Goal: Information Seeking & Learning: Learn about a topic

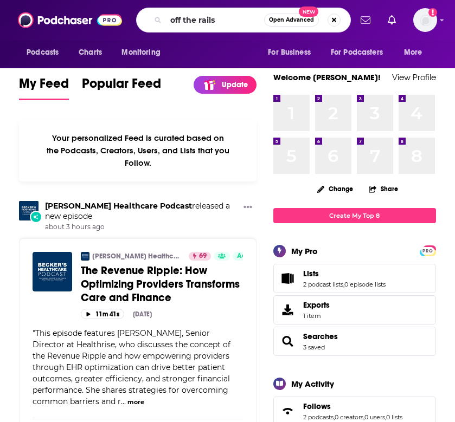
type input "off the rails"
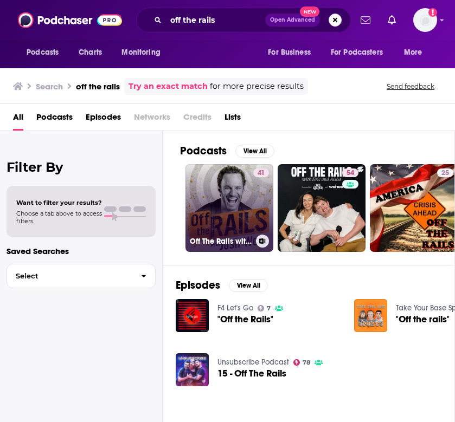
click at [236, 202] on link "41 Off The Rails with [PERSON_NAME]" at bounding box center [229, 208] width 88 height 88
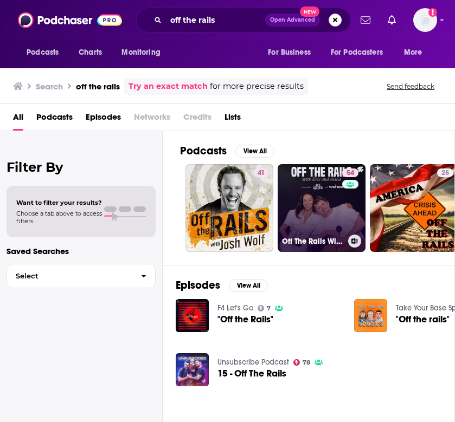
click at [325, 200] on link "54 Off The Rails With [PERSON_NAME] And [PERSON_NAME]" at bounding box center [322, 208] width 88 height 88
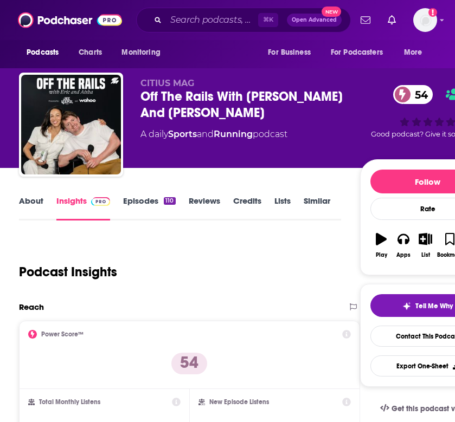
click at [253, 99] on div "Off The Rails With [PERSON_NAME] And [PERSON_NAME] 54" at bounding box center [250, 104] width 220 height 33
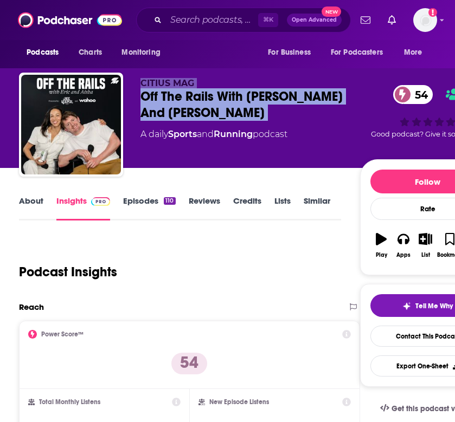
drag, startPoint x: 253, startPoint y: 99, endPoint x: 253, endPoint y: 71, distance: 28.2
click at [253, 71] on div "CITIUS MAG Off The Rails With [PERSON_NAME] And [PERSON_NAME] 54 A daily Sports…" at bounding box center [257, 114] width 493 height 108
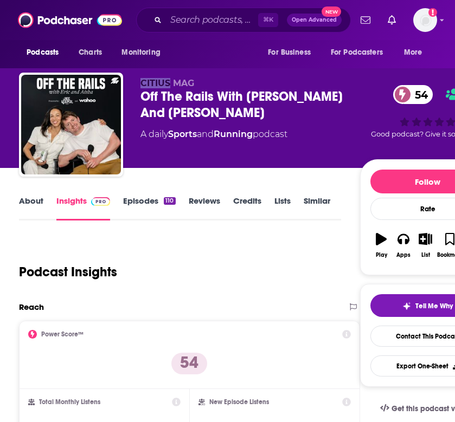
click at [253, 71] on div "CITIUS MAG Off The Rails With [PERSON_NAME] And [PERSON_NAME] 54 A daily Sports…" at bounding box center [257, 114] width 493 height 108
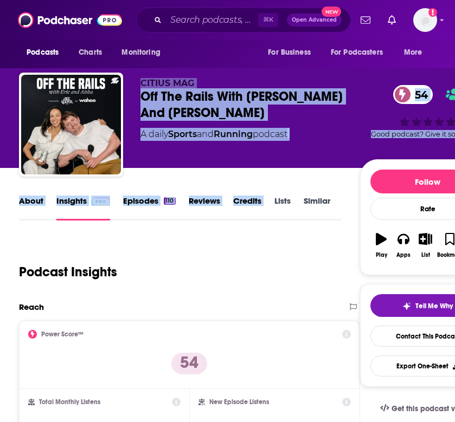
drag, startPoint x: 253, startPoint y: 71, endPoint x: 274, endPoint y: 215, distance: 145.2
click at [262, 166] on div "CITIUS MAG Off The Rails With [PERSON_NAME] And [PERSON_NAME] 54 A daily Sports…" at bounding box center [317, 127] width 355 height 98
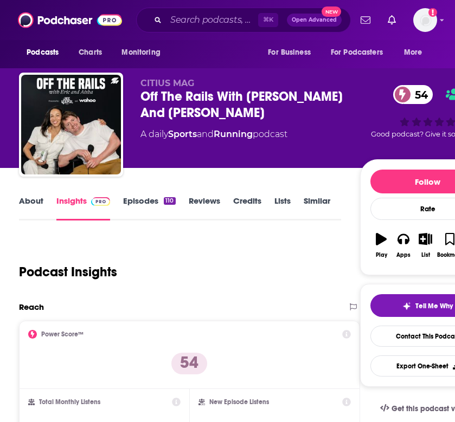
click at [262, 166] on div "CITIUS MAG Off The Rails With [PERSON_NAME] And [PERSON_NAME] 54 A daily Sports…" at bounding box center [317, 127] width 355 height 98
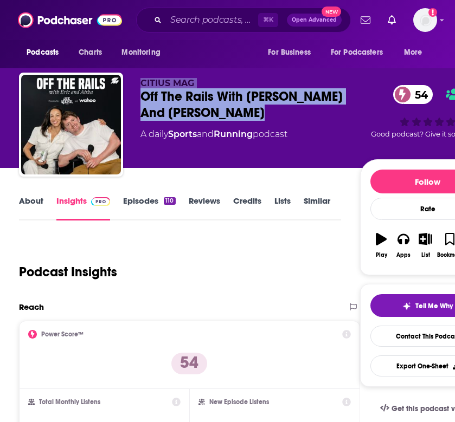
drag, startPoint x: 262, startPoint y: 166, endPoint x: 247, endPoint y: 72, distance: 95.5
click at [247, 72] on div "CITIUS MAG Off The Rails With [PERSON_NAME] And [PERSON_NAME] 54 A daily Sports…" at bounding box center [257, 114] width 493 height 108
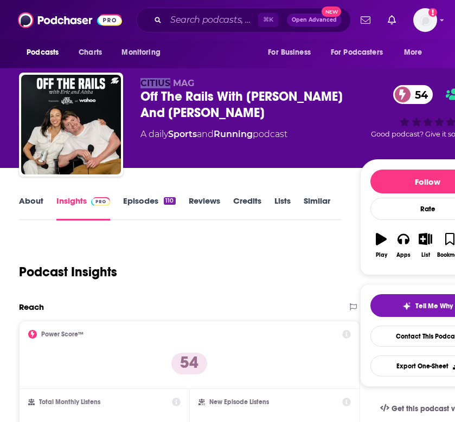
click at [247, 72] on div "CITIUS MAG Off The Rails With [PERSON_NAME] And [PERSON_NAME] 54 A daily Sports…" at bounding box center [257, 114] width 493 height 108
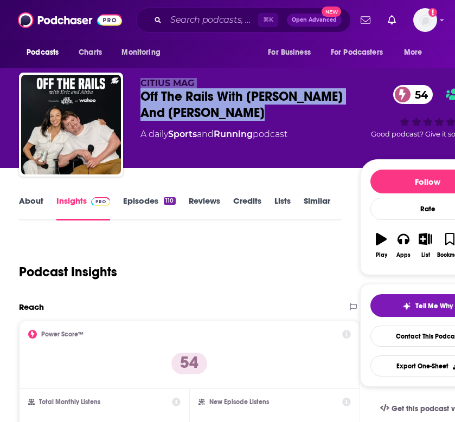
drag, startPoint x: 247, startPoint y: 72, endPoint x: 260, endPoint y: 125, distance: 54.7
click at [260, 124] on div "CITIUS MAG Off The Rails With [PERSON_NAME] And [PERSON_NAME] 54 A daily Sports…" at bounding box center [257, 114] width 493 height 108
click at [260, 133] on div "CITIUS MAG Off The Rails With [PERSON_NAME] And [PERSON_NAME] 54 A daily Sports…" at bounding box center [250, 121] width 220 height 87
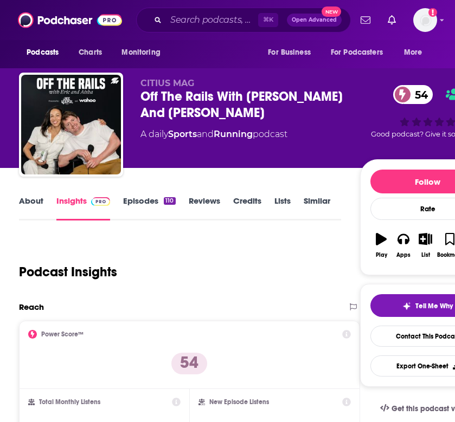
click at [260, 133] on div "CITIUS MAG Off The Rails With [PERSON_NAME] And [PERSON_NAME] 54 A daily Sports…" at bounding box center [250, 121] width 220 height 87
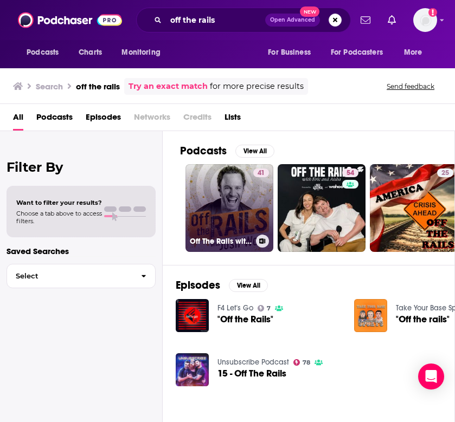
click at [236, 207] on link "41 Off The Rails with [PERSON_NAME]" at bounding box center [229, 208] width 88 height 88
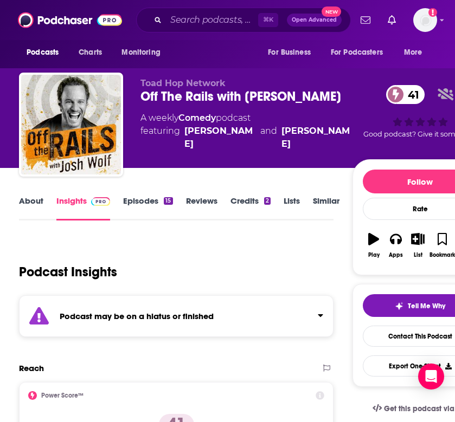
click at [222, 80] on span "Toad Hop Network" at bounding box center [182, 83] width 85 height 10
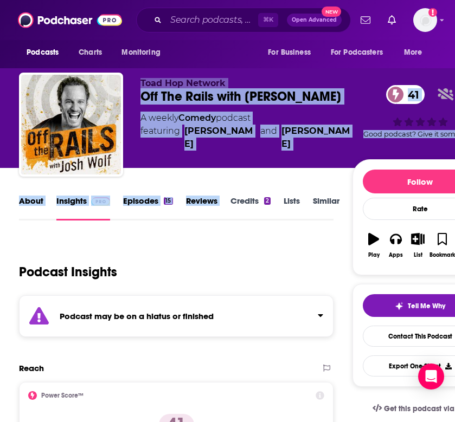
drag, startPoint x: 222, startPoint y: 80, endPoint x: 213, endPoint y: 216, distance: 136.9
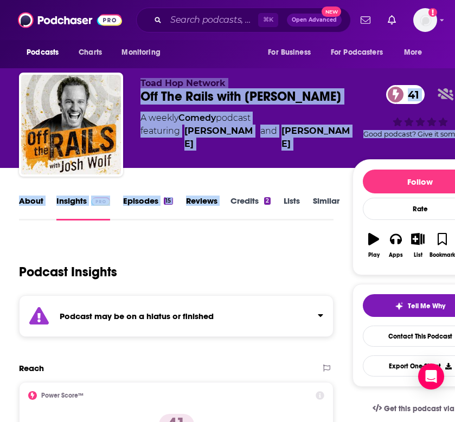
drag, startPoint x: 214, startPoint y: 171, endPoint x: 214, endPoint y: 67, distance: 104.1
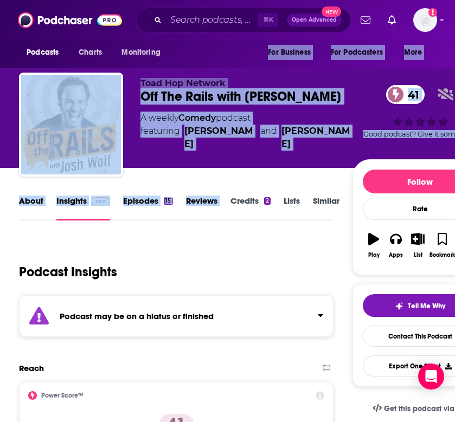
click at [213, 80] on span "Toad Hop Network" at bounding box center [182, 83] width 85 height 10
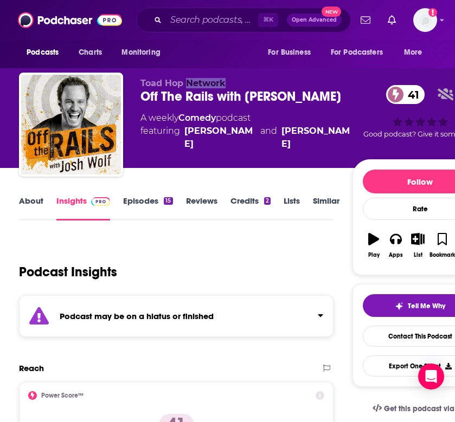
click at [213, 80] on span "Toad Hop Network" at bounding box center [182, 83] width 85 height 10
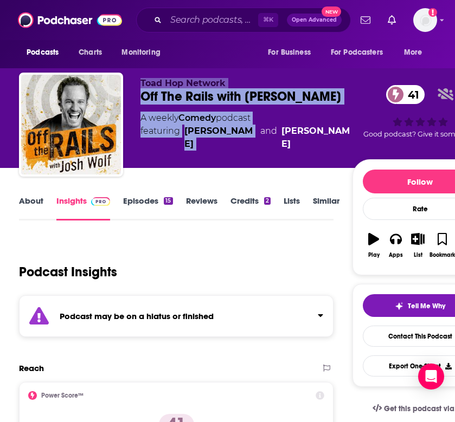
drag, startPoint x: 213, startPoint y: 80, endPoint x: 213, endPoint y: 162, distance: 81.9
click at [213, 162] on div "Toad Hop Network Off The Rails with [PERSON_NAME] 41 A weekly Comedy podcast fe…" at bounding box center [246, 121] width 212 height 87
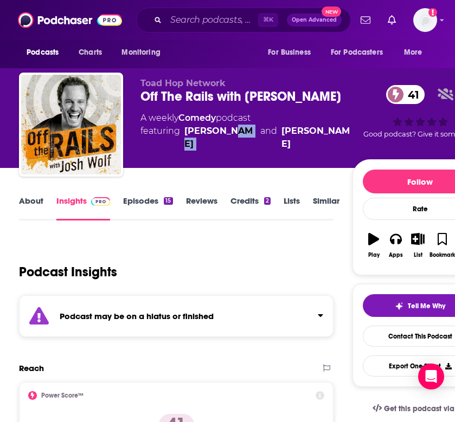
click at [213, 162] on div "Toad Hop Network Off The Rails with [PERSON_NAME] 41 A weekly Comedy podcast fe…" at bounding box center [246, 121] width 212 height 87
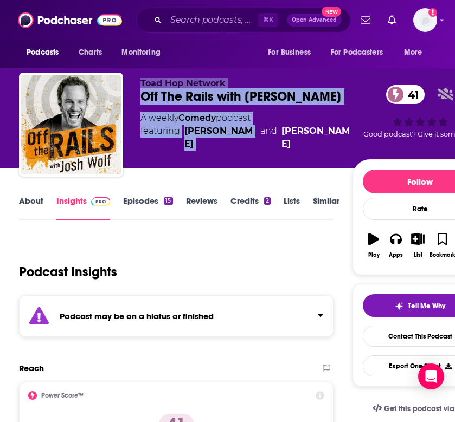
drag, startPoint x: 213, startPoint y: 162, endPoint x: 213, endPoint y: 82, distance: 79.2
click at [213, 82] on div "Toad Hop Network Off The Rails with [PERSON_NAME] 41 A weekly Comedy podcast fe…" at bounding box center [246, 121] width 212 height 87
click at [213, 82] on span "Toad Hop Network" at bounding box center [182, 83] width 85 height 10
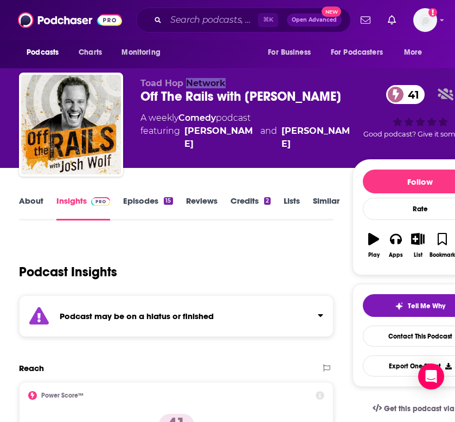
click at [213, 82] on span "Toad Hop Network" at bounding box center [182, 83] width 85 height 10
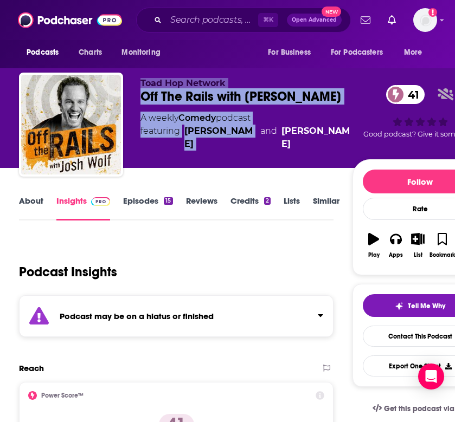
drag, startPoint x: 213, startPoint y: 82, endPoint x: 223, endPoint y: 161, distance: 79.3
click at [222, 160] on div "Toad Hop Network Off The Rails with [PERSON_NAME] 41 A weekly Comedy podcast fe…" at bounding box center [246, 121] width 212 height 87
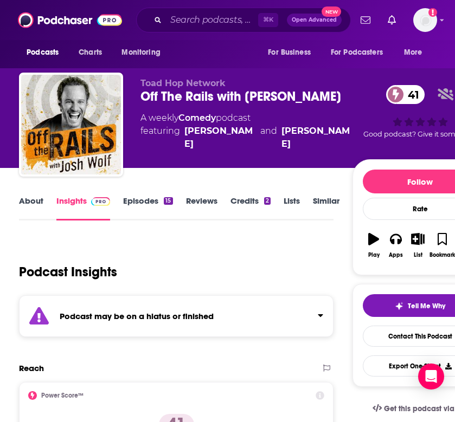
click at [287, 143] on div "Toad Hop Network Off The Rails with [PERSON_NAME] 41 A weekly Comedy podcast fe…" at bounding box center [246, 121] width 212 height 87
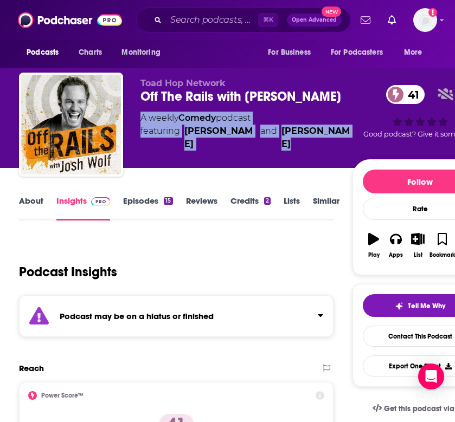
click at [287, 143] on div "Toad Hop Network Off The Rails with [PERSON_NAME] 41 A weekly Comedy podcast fe…" at bounding box center [246, 121] width 212 height 87
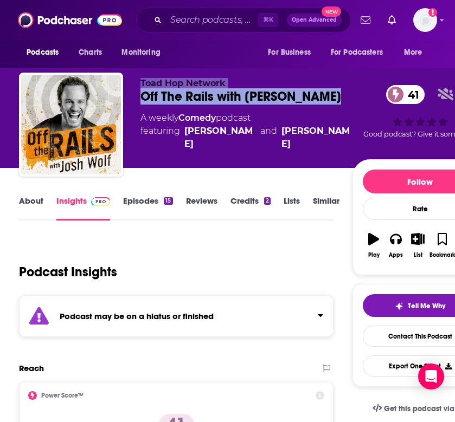
drag, startPoint x: 287, startPoint y: 143, endPoint x: 188, endPoint y: 68, distance: 123.5
click at [188, 68] on div "Toad Hop Network Off The Rails with [PERSON_NAME] 41 A weekly Comedy podcast fe…" at bounding box center [253, 114] width 485 height 108
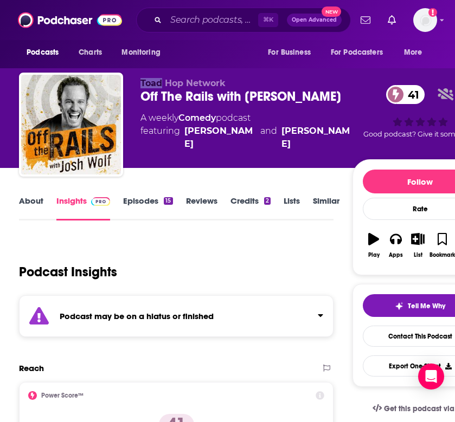
click at [188, 68] on div "Toad Hop Network Off The Rails with [PERSON_NAME] 41 A weekly Comedy podcast fe…" at bounding box center [253, 114] width 485 height 108
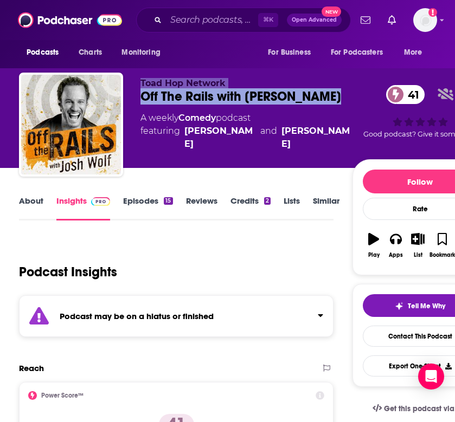
drag, startPoint x: 188, startPoint y: 68, endPoint x: 256, endPoint y: 140, distance: 98.6
click at [256, 140] on div "Toad Hop Network Off The Rails with [PERSON_NAME] 41 A weekly Comedy podcast fe…" at bounding box center [253, 114] width 485 height 108
click at [256, 140] on div "Toad Hop Network Off The Rails with [PERSON_NAME] 41 A weekly Comedy podcast fe…" at bounding box center [246, 121] width 212 height 87
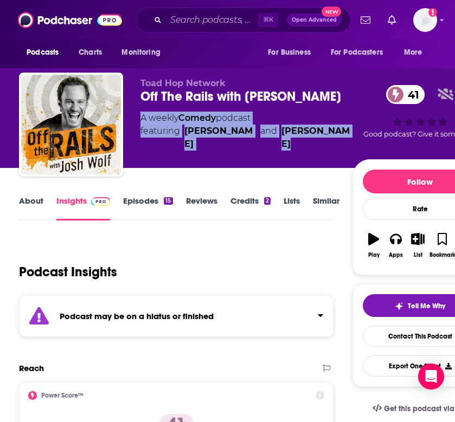
click at [256, 140] on div "Toad Hop Network Off The Rails with [PERSON_NAME] 41 A weekly Comedy podcast fe…" at bounding box center [246, 121] width 212 height 87
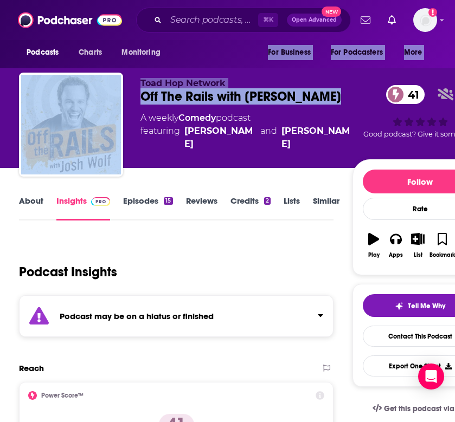
drag, startPoint x: 256, startPoint y: 140, endPoint x: 212, endPoint y: 63, distance: 88.6
click at [211, 78] on span "Toad Hop Network" at bounding box center [182, 83] width 85 height 10
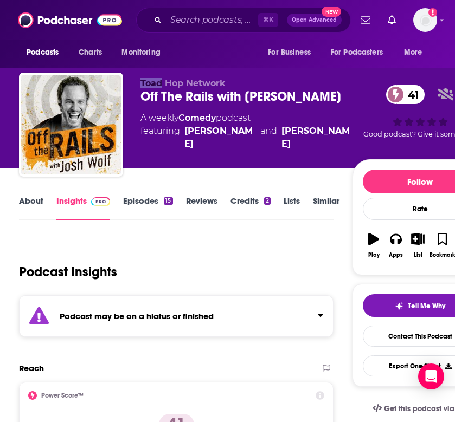
click at [211, 78] on span "Toad Hop Network" at bounding box center [182, 83] width 85 height 10
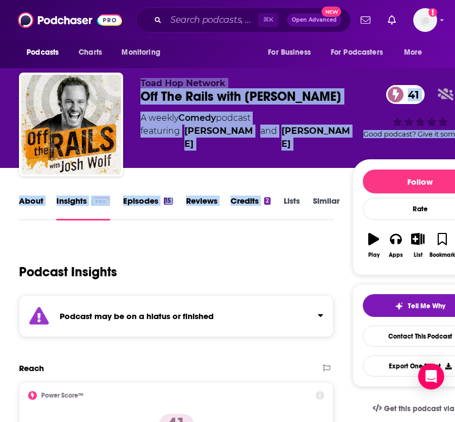
drag, startPoint x: 211, startPoint y: 78, endPoint x: 249, endPoint y: 171, distance: 101.2
click at [254, 141] on div "Toad Hop Network Off The Rails with [PERSON_NAME] 41 A weekly Comedy podcast fe…" at bounding box center [246, 121] width 212 height 87
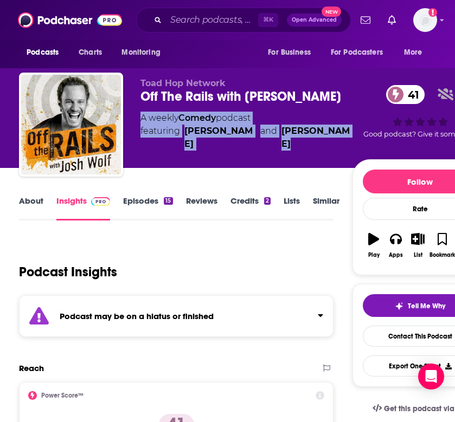
click at [254, 141] on div "Toad Hop Network Off The Rails with [PERSON_NAME] 41 A weekly Comedy podcast fe…" at bounding box center [246, 121] width 212 height 87
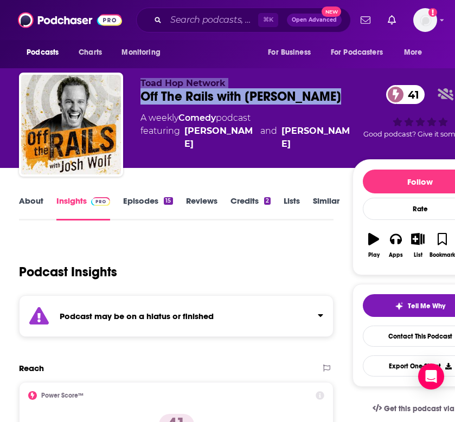
drag, startPoint x: 254, startPoint y: 141, endPoint x: 193, endPoint y: 81, distance: 85.9
click at [193, 81] on div "Toad Hop Network Off The Rails with [PERSON_NAME] 41 A weekly Comedy podcast fe…" at bounding box center [246, 121] width 212 height 87
click at [193, 81] on span "Toad Hop Network" at bounding box center [182, 83] width 85 height 10
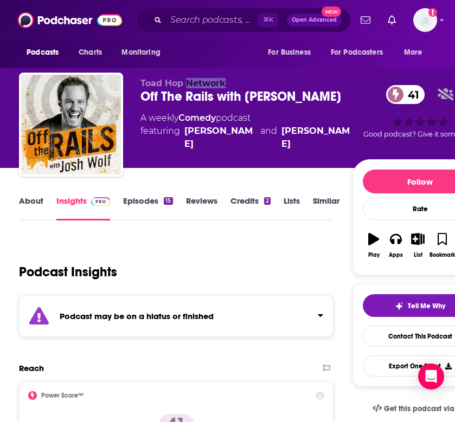
click at [193, 81] on span "Toad Hop Network" at bounding box center [182, 83] width 85 height 10
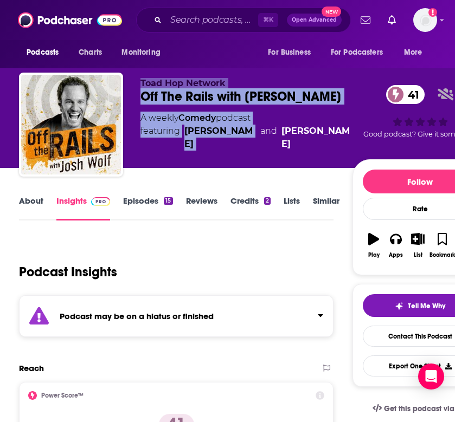
drag, startPoint x: 193, startPoint y: 81, endPoint x: 209, endPoint y: 139, distance: 60.6
click at [208, 138] on div "Toad Hop Network Off The Rails with [PERSON_NAME] 41 A weekly Comedy podcast fe…" at bounding box center [246, 121] width 212 height 87
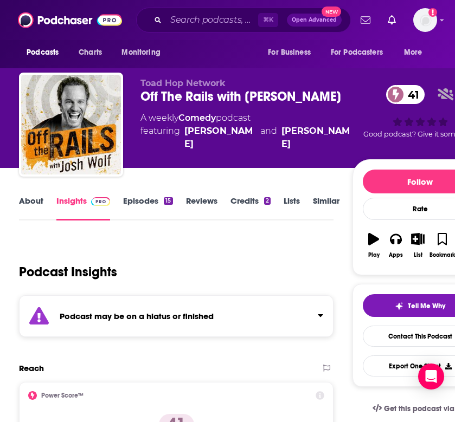
click at [236, 139] on div "Toad Hop Network Off The Rails with [PERSON_NAME] 41 A weekly Comedy podcast fe…" at bounding box center [246, 121] width 212 height 87
